Goal: Transaction & Acquisition: Purchase product/service

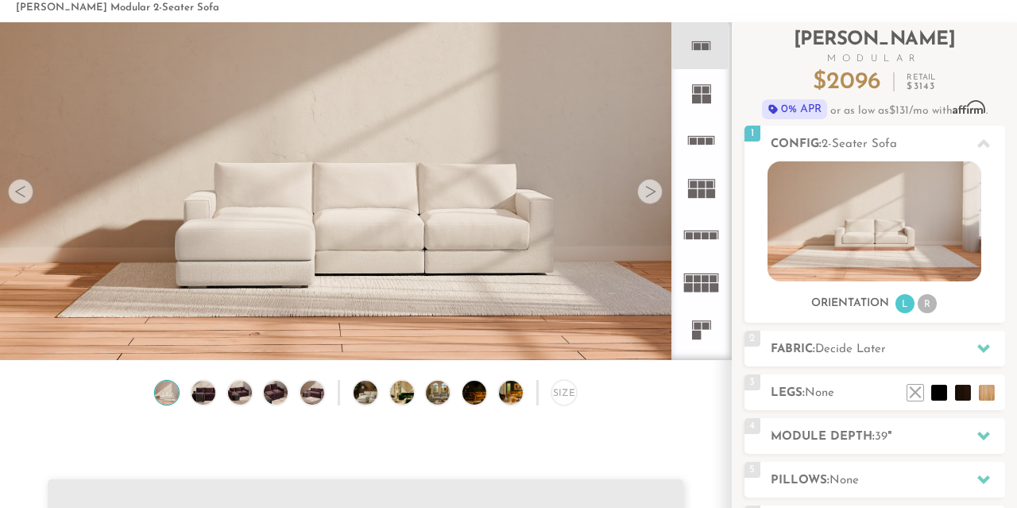
scroll to position [85, 0]
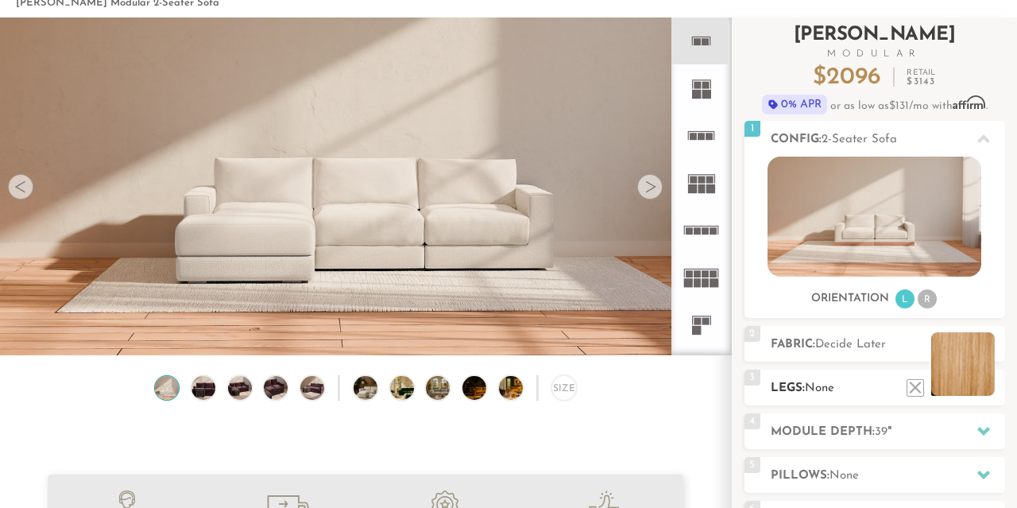
click at [987, 385] on li at bounding box center [963, 364] width 64 height 64
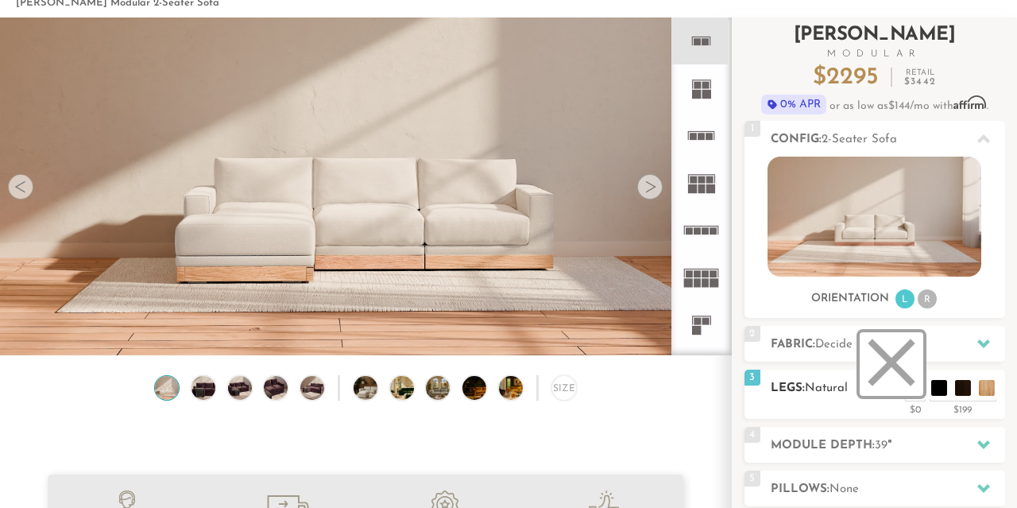
click at [913, 384] on li at bounding box center [892, 364] width 64 height 64
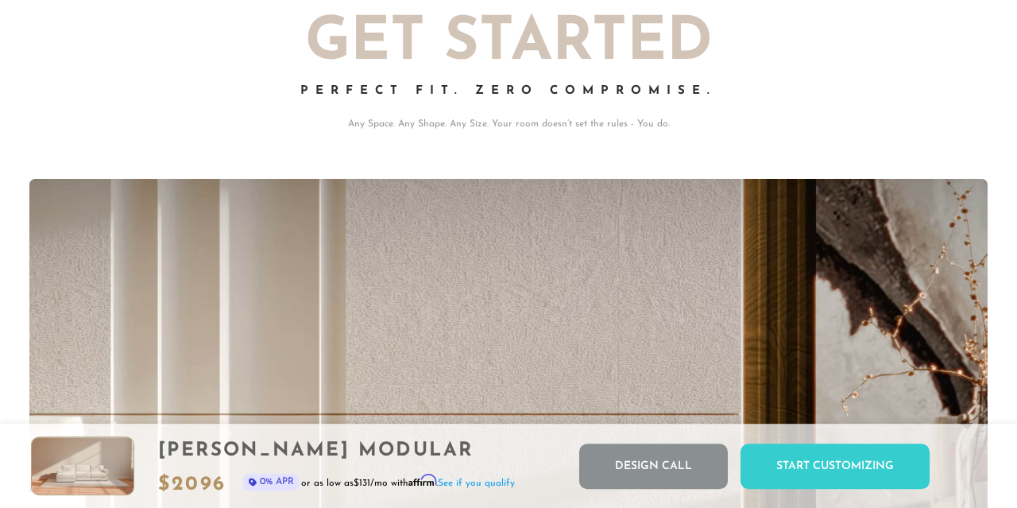
scroll to position [0, 0]
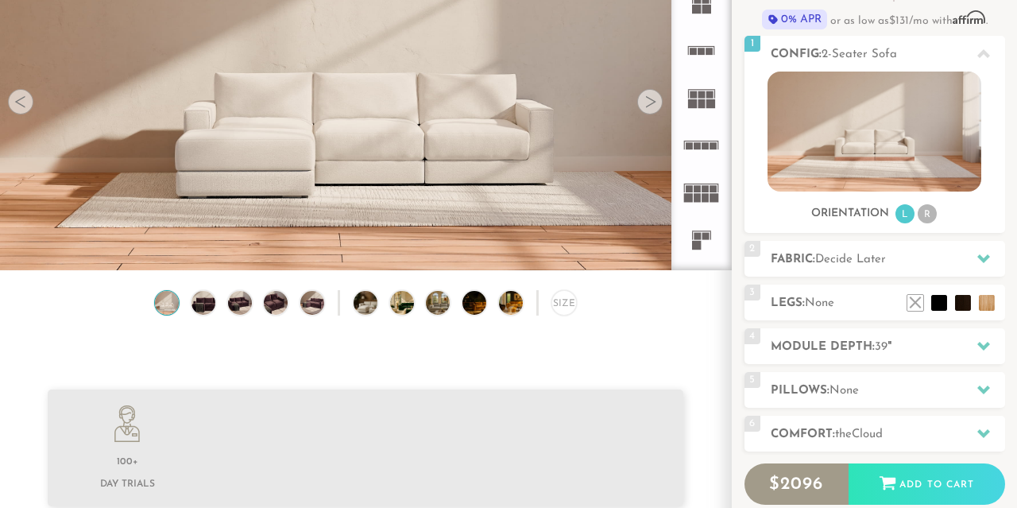
scroll to position [180, 0]
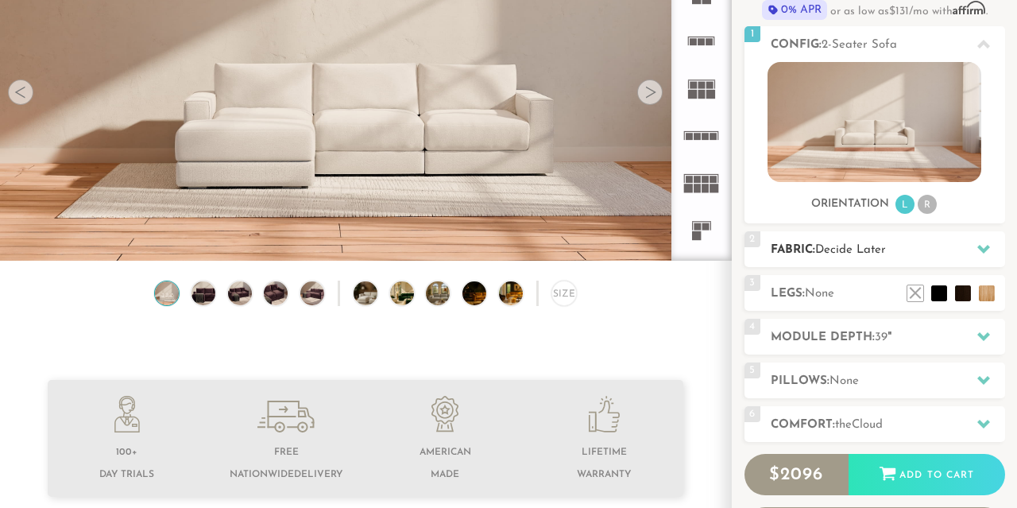
click at [982, 245] on icon at bounding box center [983, 248] width 13 height 13
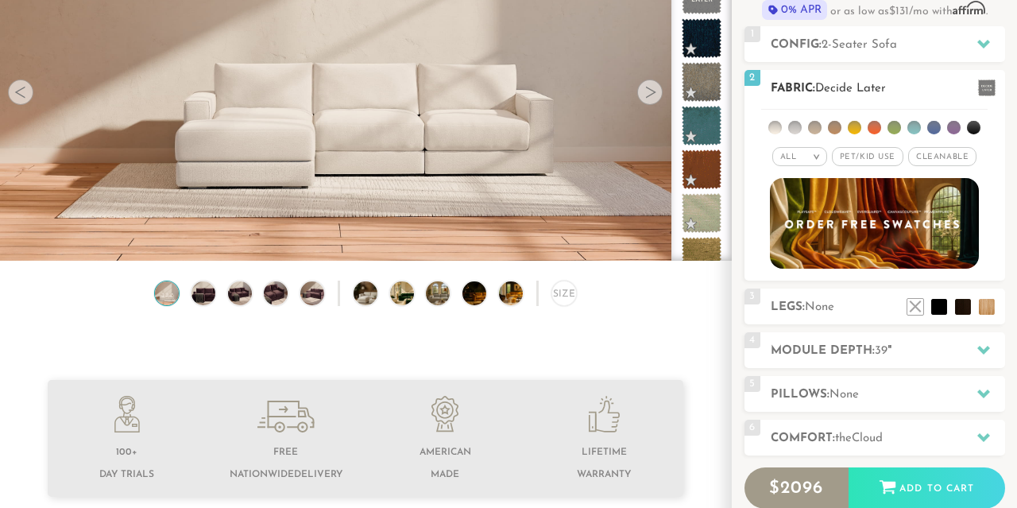
click at [881, 156] on span "Pet/Kid Use x" at bounding box center [867, 156] width 71 height 19
click at [855, 126] on li at bounding box center [855, 128] width 14 height 14
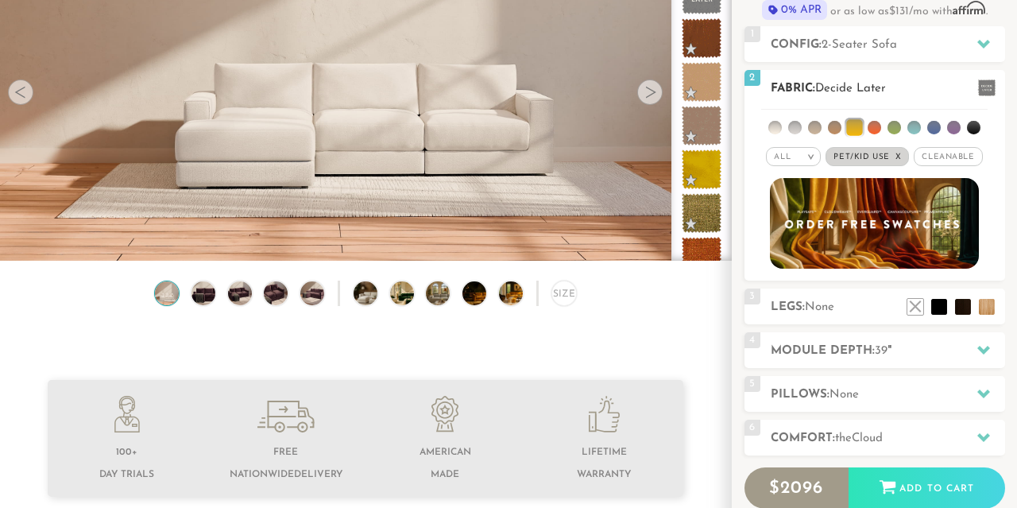
click at [914, 129] on li at bounding box center [914, 128] width 14 height 14
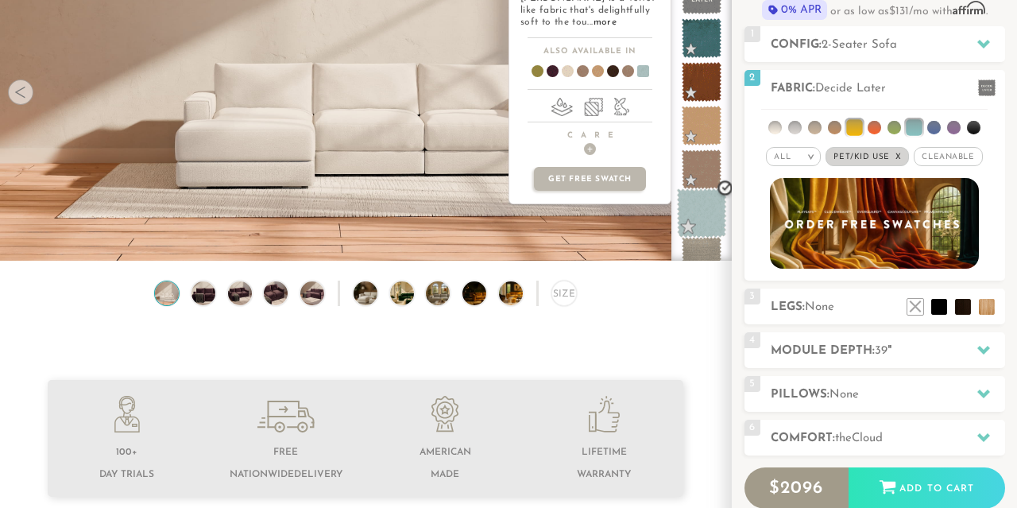
click at [704, 211] on span at bounding box center [702, 213] width 50 height 50
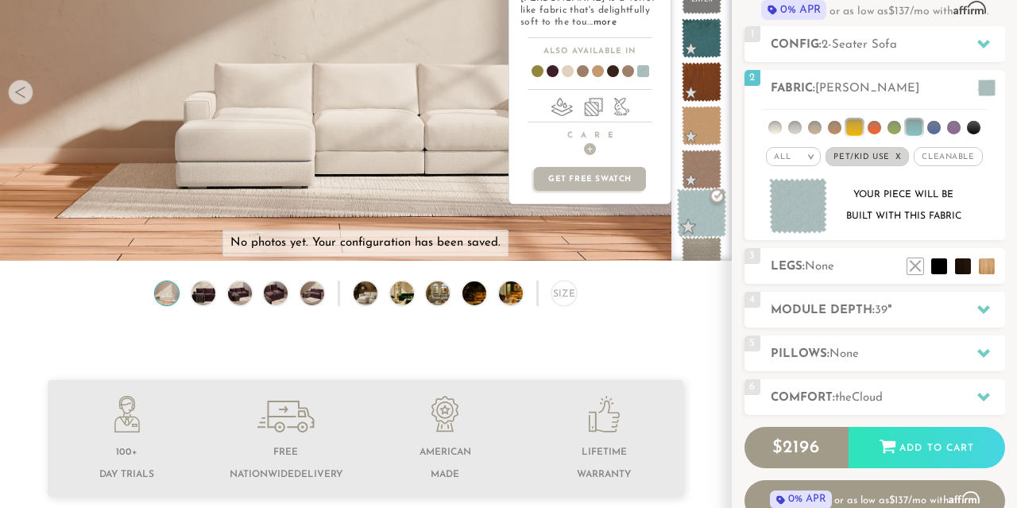
click at [704, 211] on span at bounding box center [702, 213] width 50 height 50
